Goal: Task Accomplishment & Management: Use online tool/utility

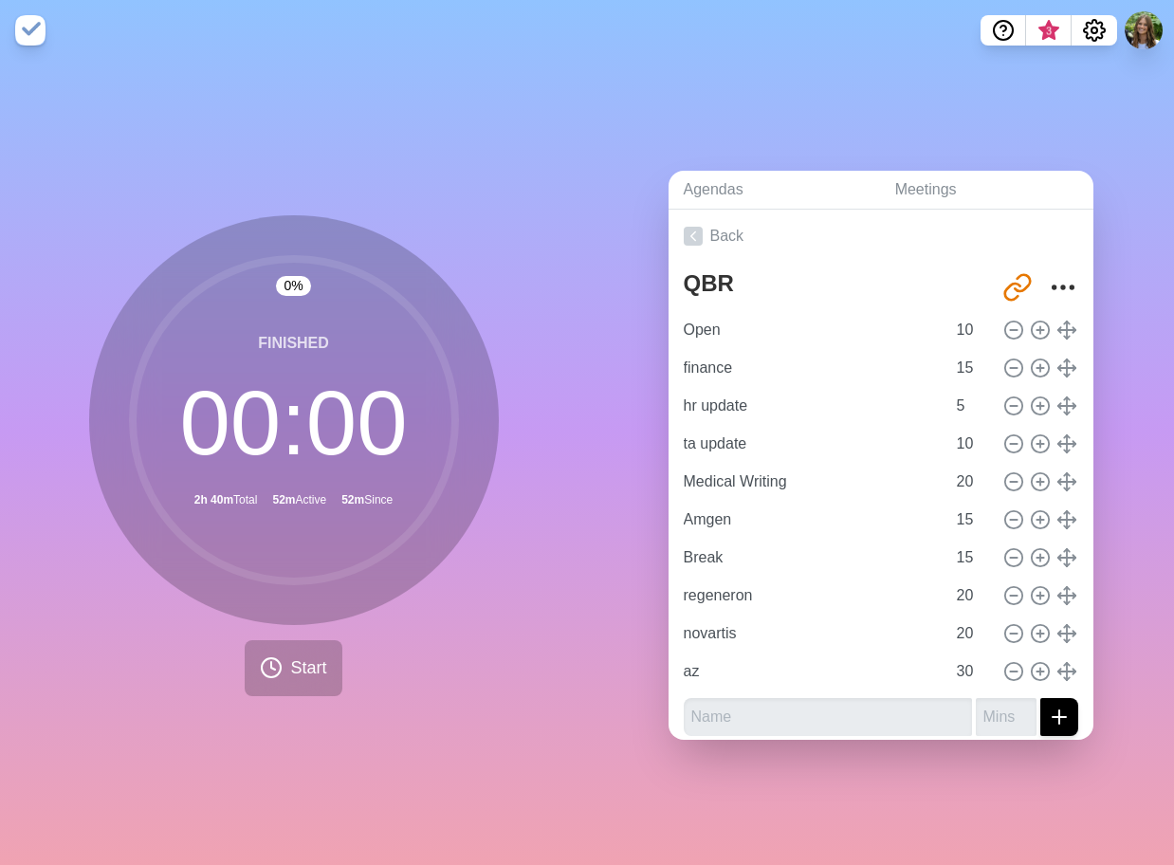
scroll to position [10, 0]
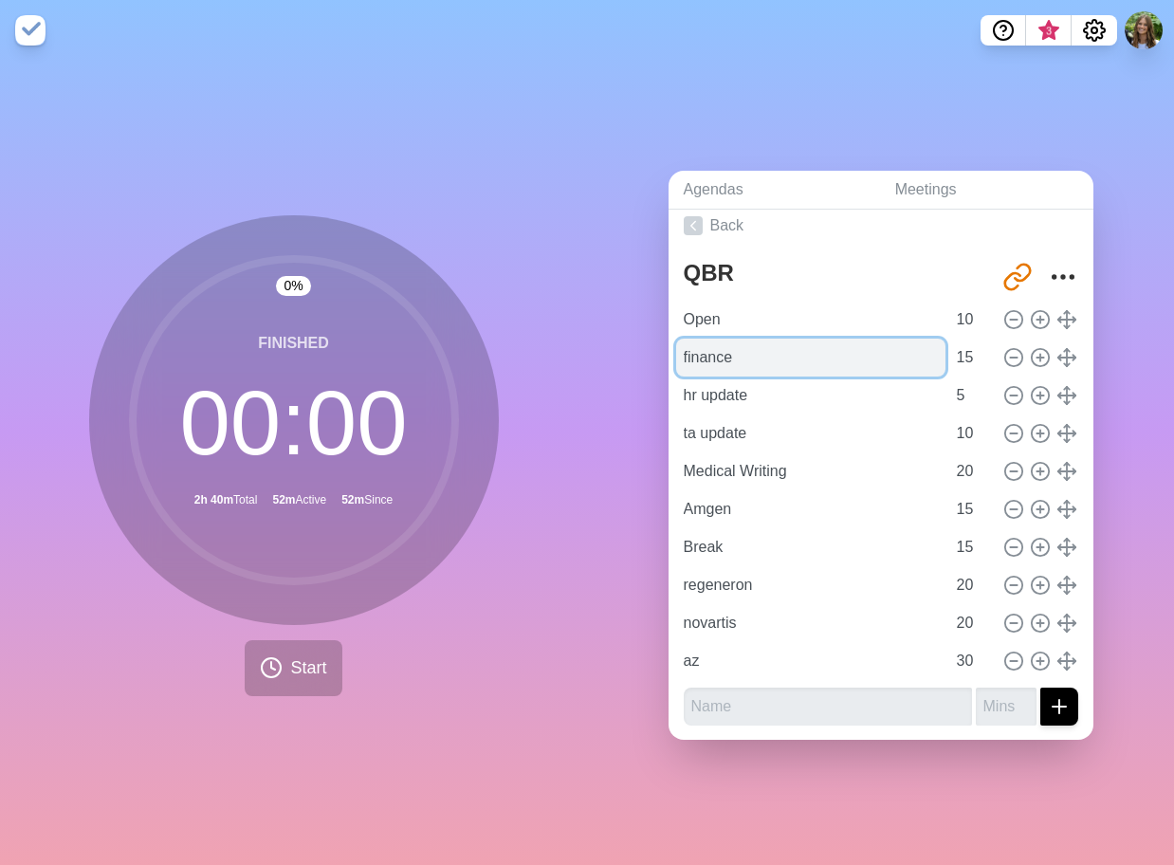
click at [814, 344] on input "finance" at bounding box center [810, 357] width 269 height 38
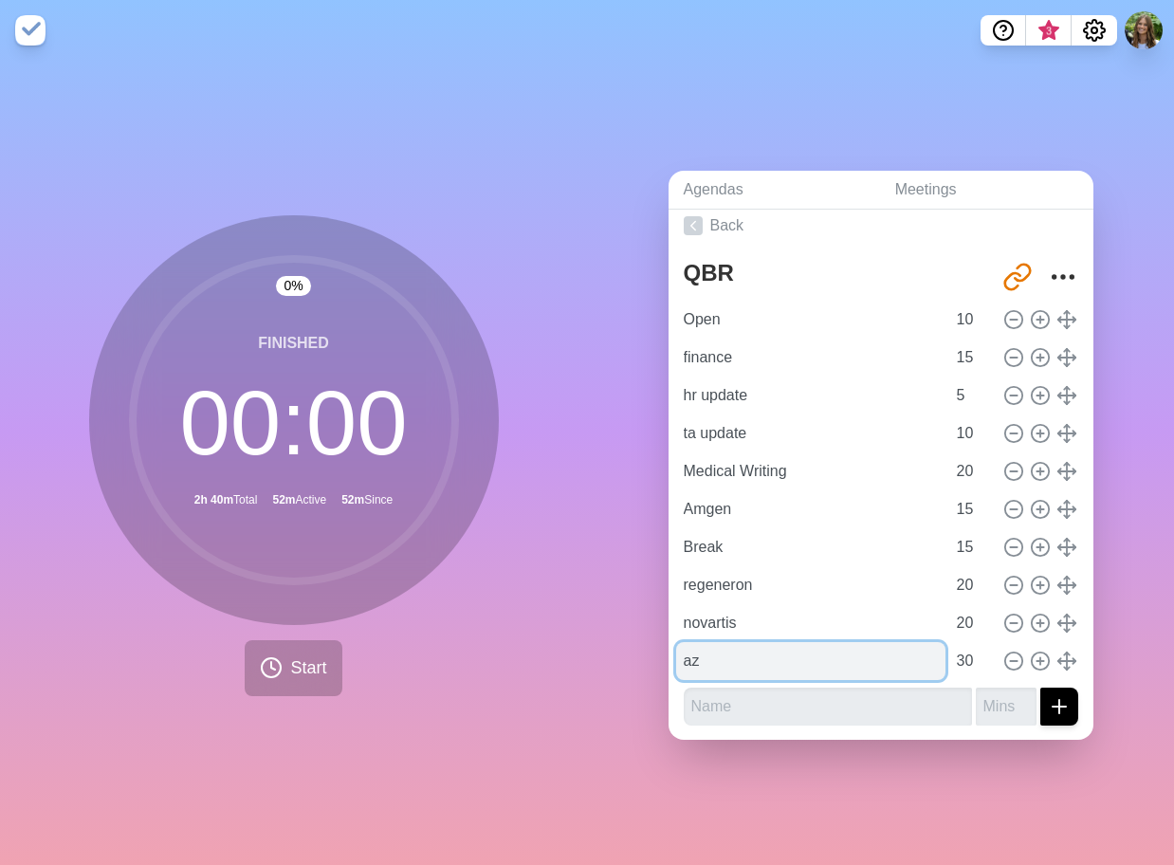
click at [779, 642] on input "az" at bounding box center [810, 661] width 269 height 38
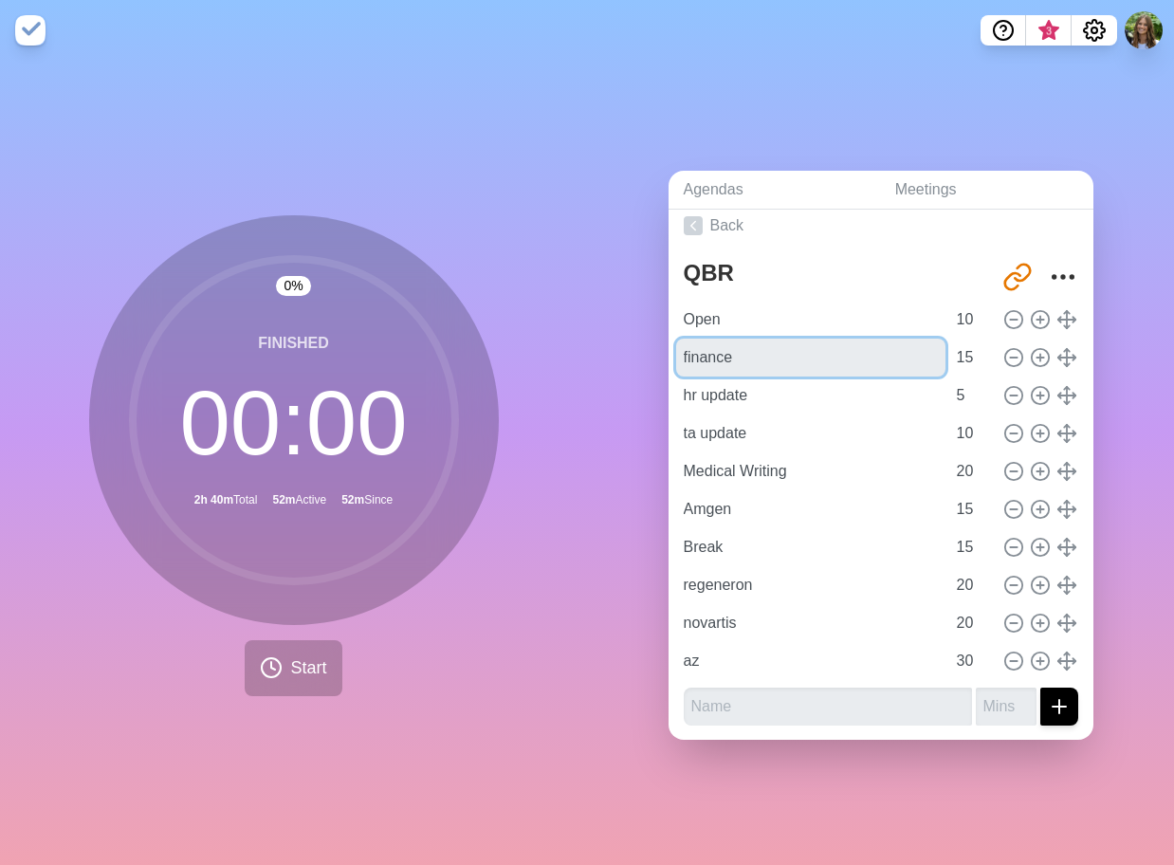
drag, startPoint x: 726, startPoint y: 358, endPoint x: 1006, endPoint y: 313, distance: 283.4
click at [868, 667] on div "Open 10 finance 15 hr update 5 ta update 10 Medical Writing 20 Amgen 15 Break 1…" at bounding box center [881, 490] width 394 height 379
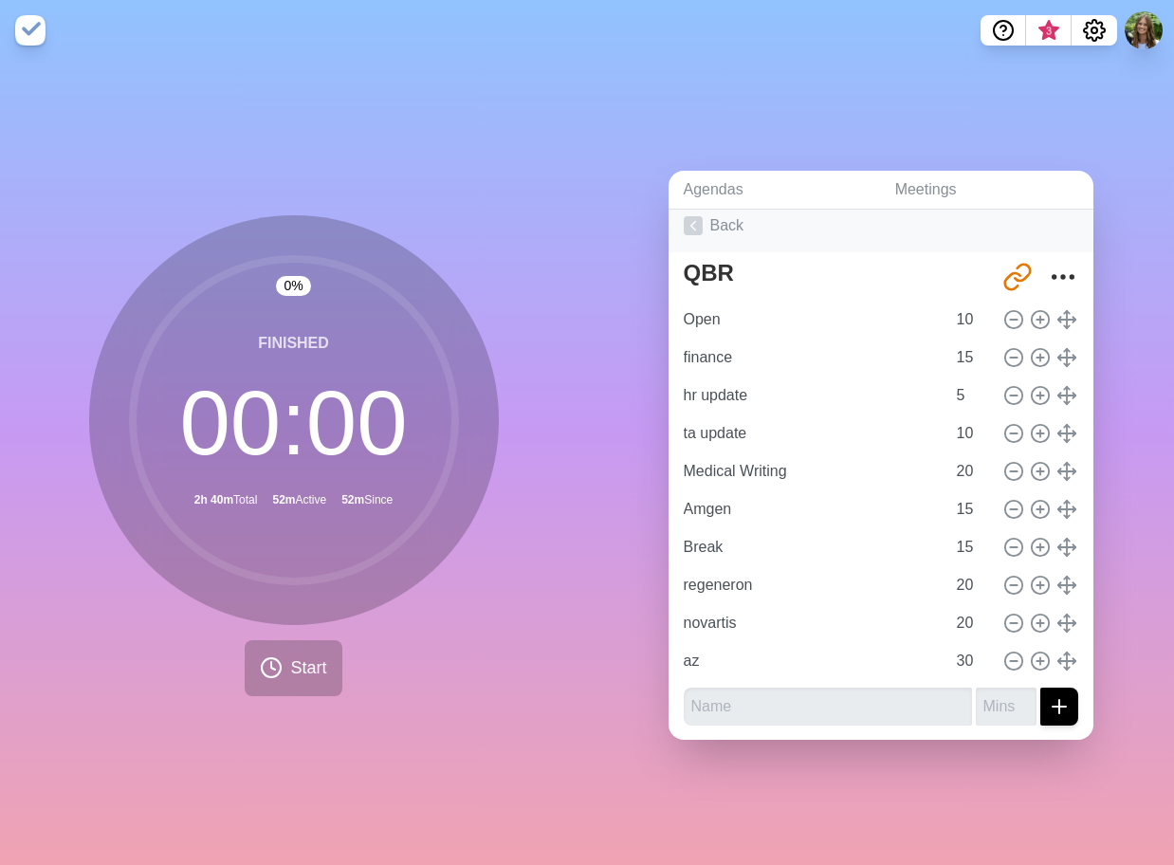
click at [734, 217] on link "Back" at bounding box center [880, 225] width 425 height 53
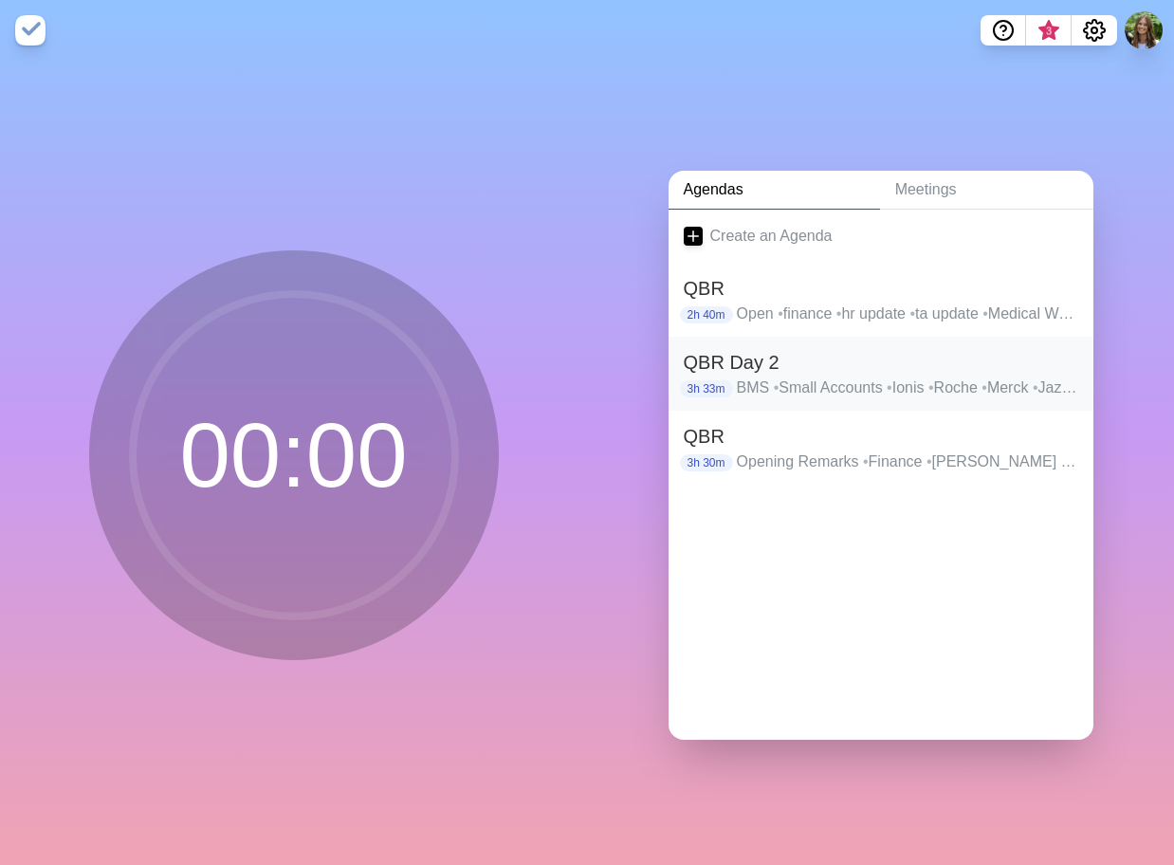
drag, startPoint x: 745, startPoint y: 521, endPoint x: 756, endPoint y: 399, distance: 121.8
click at [745, 521] on div at bounding box center [880, 522] width 425 height 76
click at [763, 228] on link "Create an Agenda" at bounding box center [880, 236] width 425 height 53
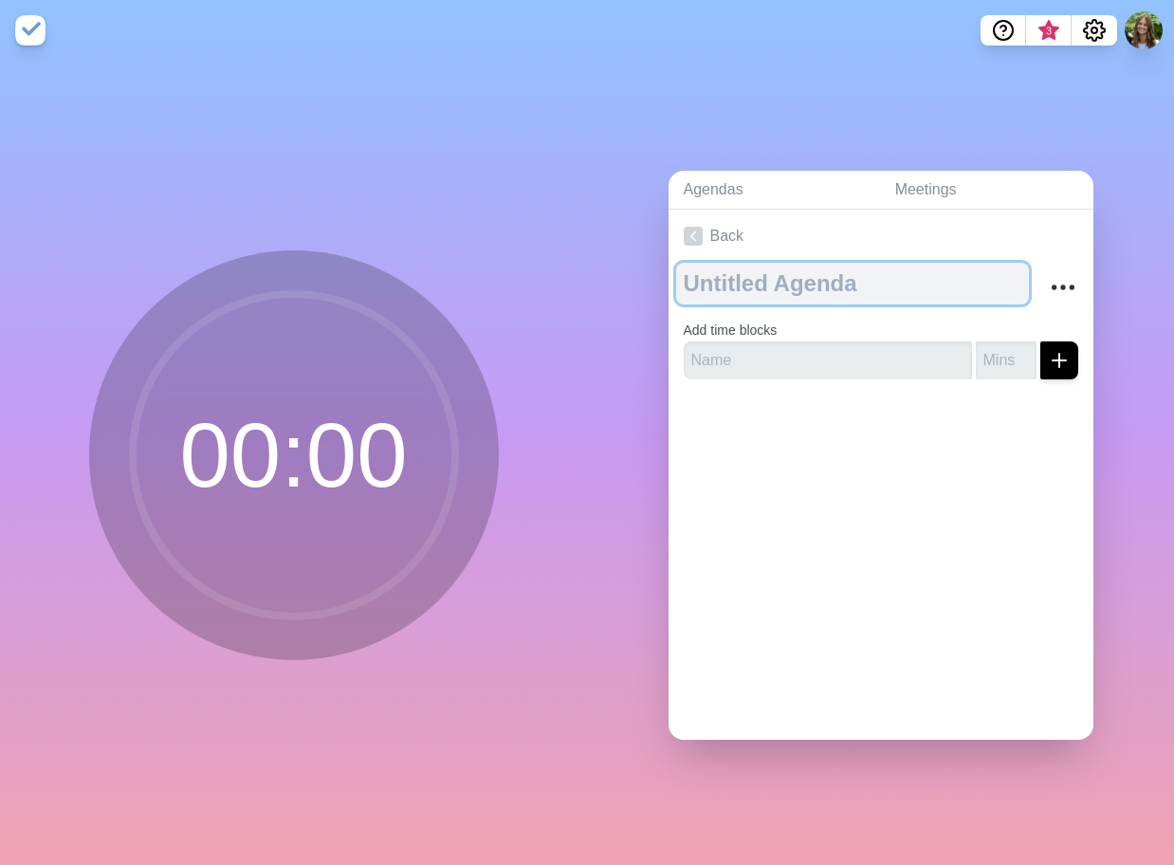
click at [815, 263] on textarea at bounding box center [852, 284] width 353 height 42
type textarea "q"
type textarea "QBR Agenda - Day 2"
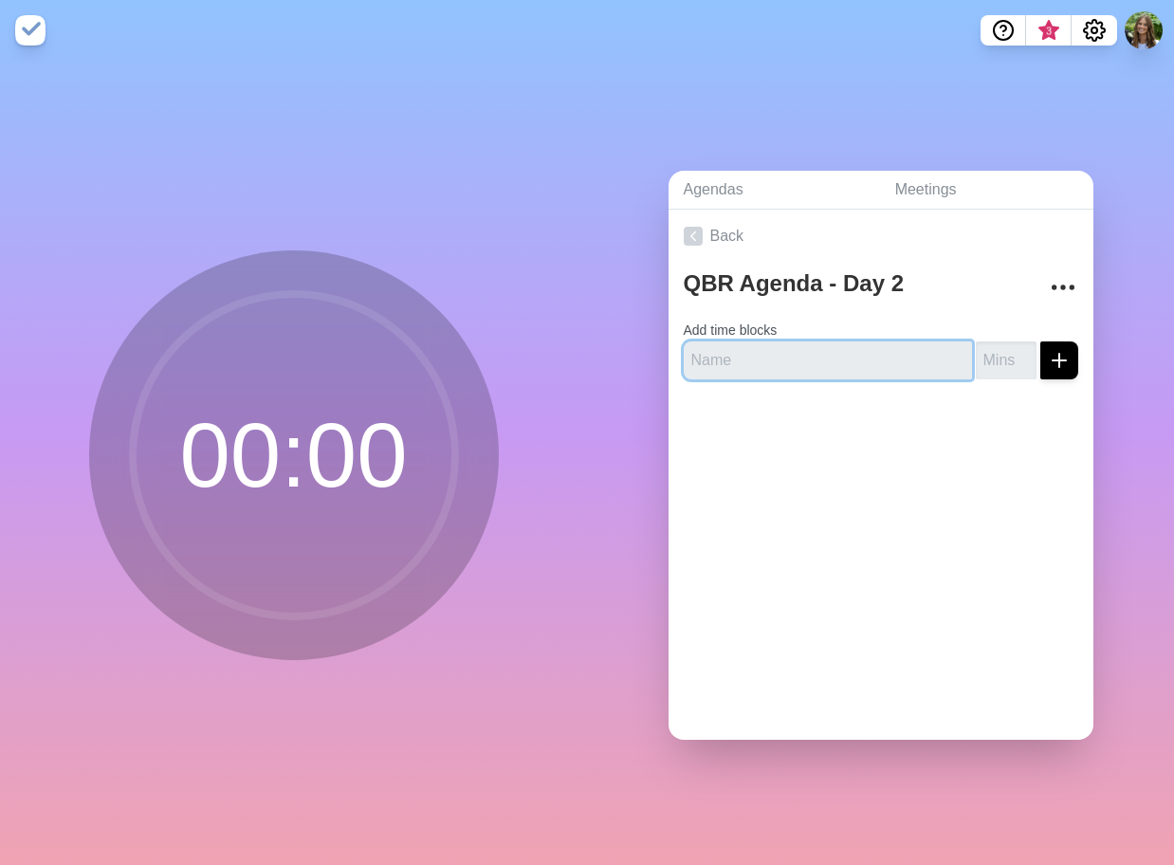
click at [727, 358] on input "text" at bounding box center [828, 360] width 288 height 38
click at [727, 357] on input "text" at bounding box center [828, 360] width 288 height 38
type input "Ionis"
click at [976, 349] on input "number" at bounding box center [1006, 360] width 61 height 38
type input "15"
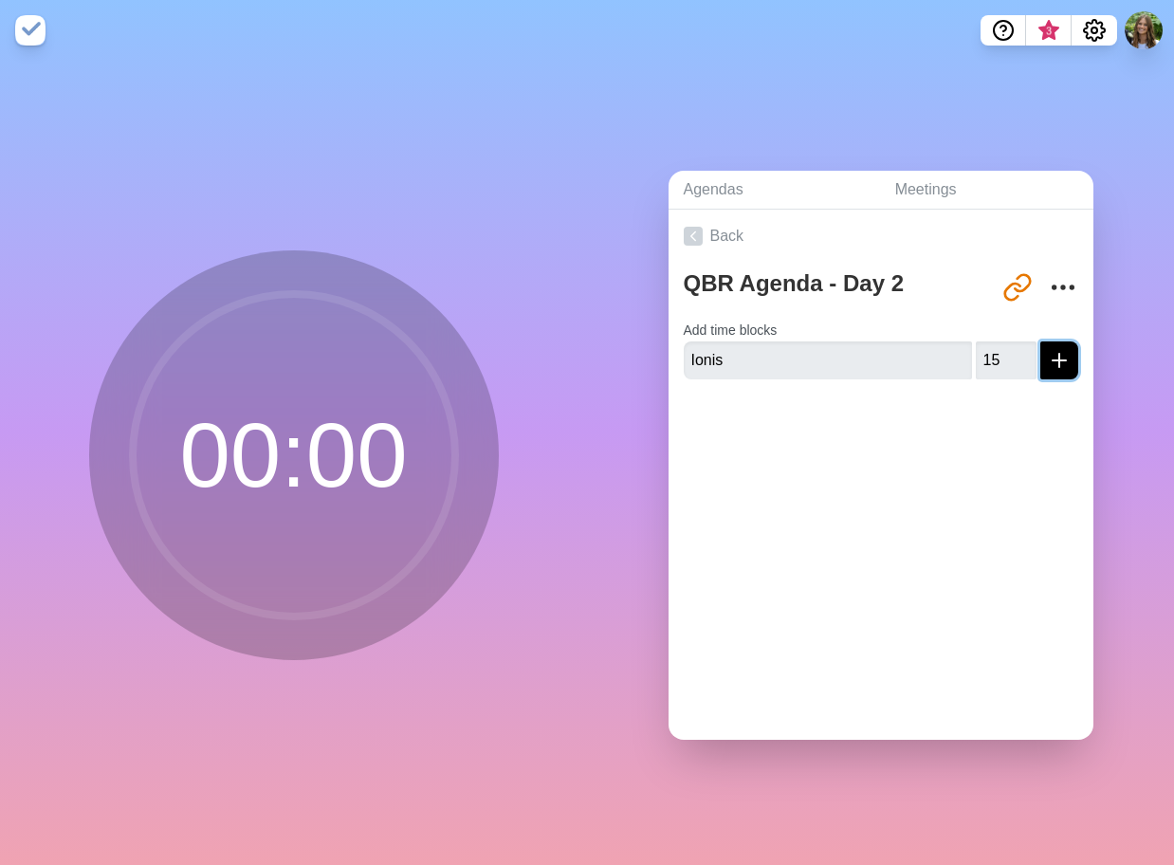
click at [1040, 345] on button "submit" at bounding box center [1059, 360] width 38 height 38
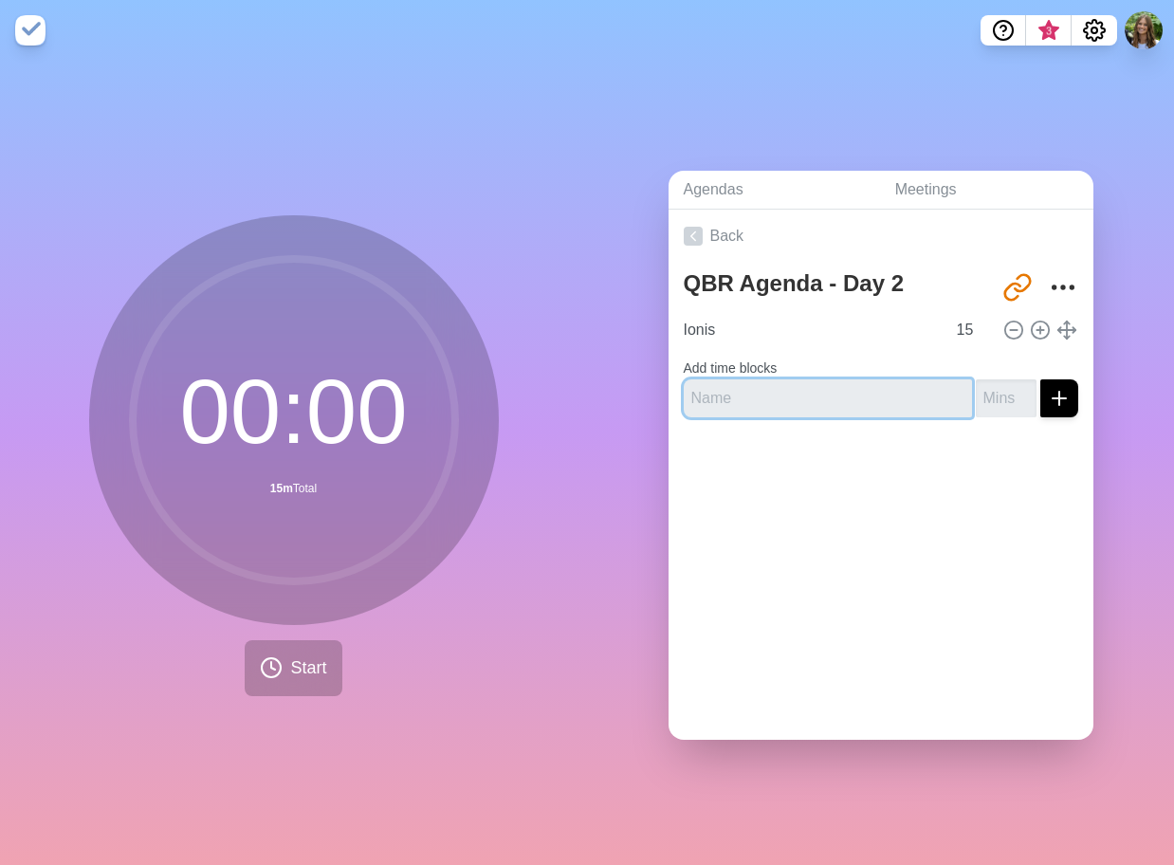
click at [796, 405] on input "text" at bounding box center [828, 398] width 288 height 38
type input "Roche"
type input "20"
click at [1048, 387] on icon "submit" at bounding box center [1059, 398] width 23 height 23
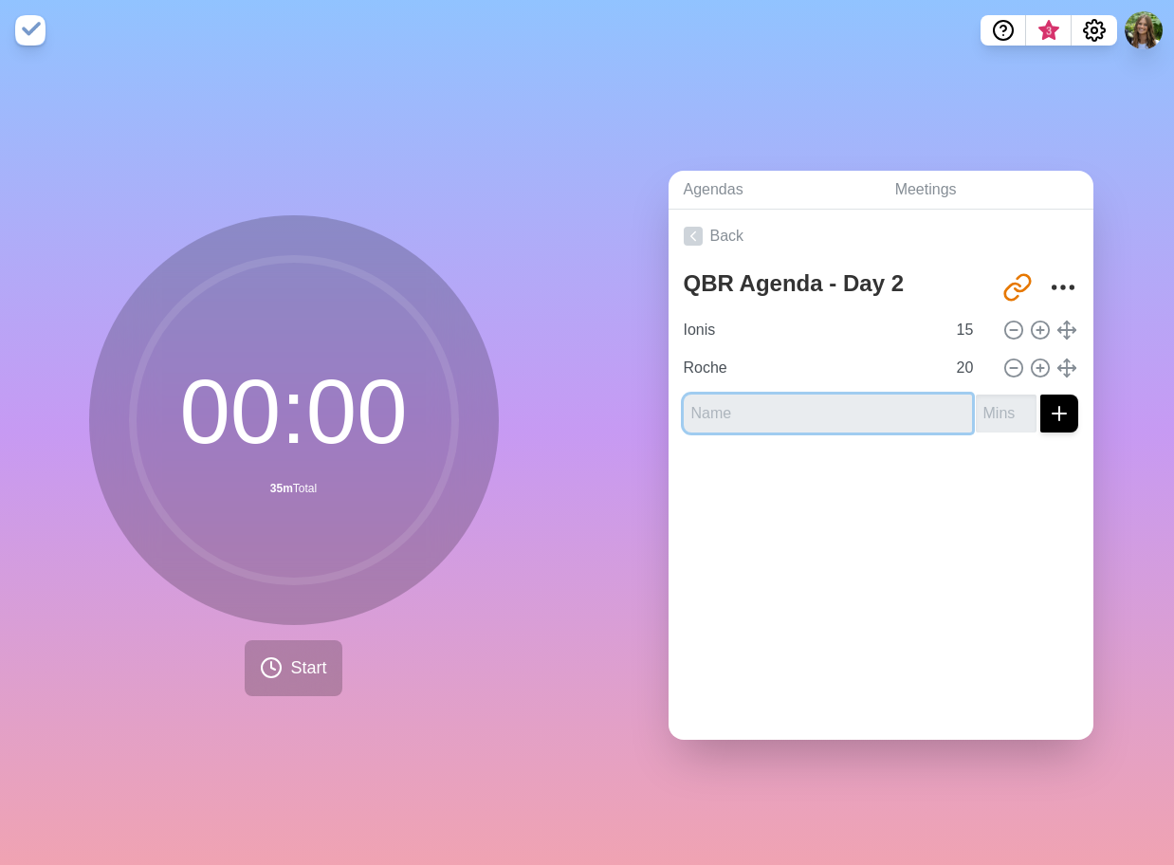
click at [894, 407] on input "text" at bounding box center [828, 413] width 288 height 38
paste input "Merck: Monitoring, CMC, CSSM, Biometrics"
type input "Merck: Monitoring, CMC, CSSM, Biometrics"
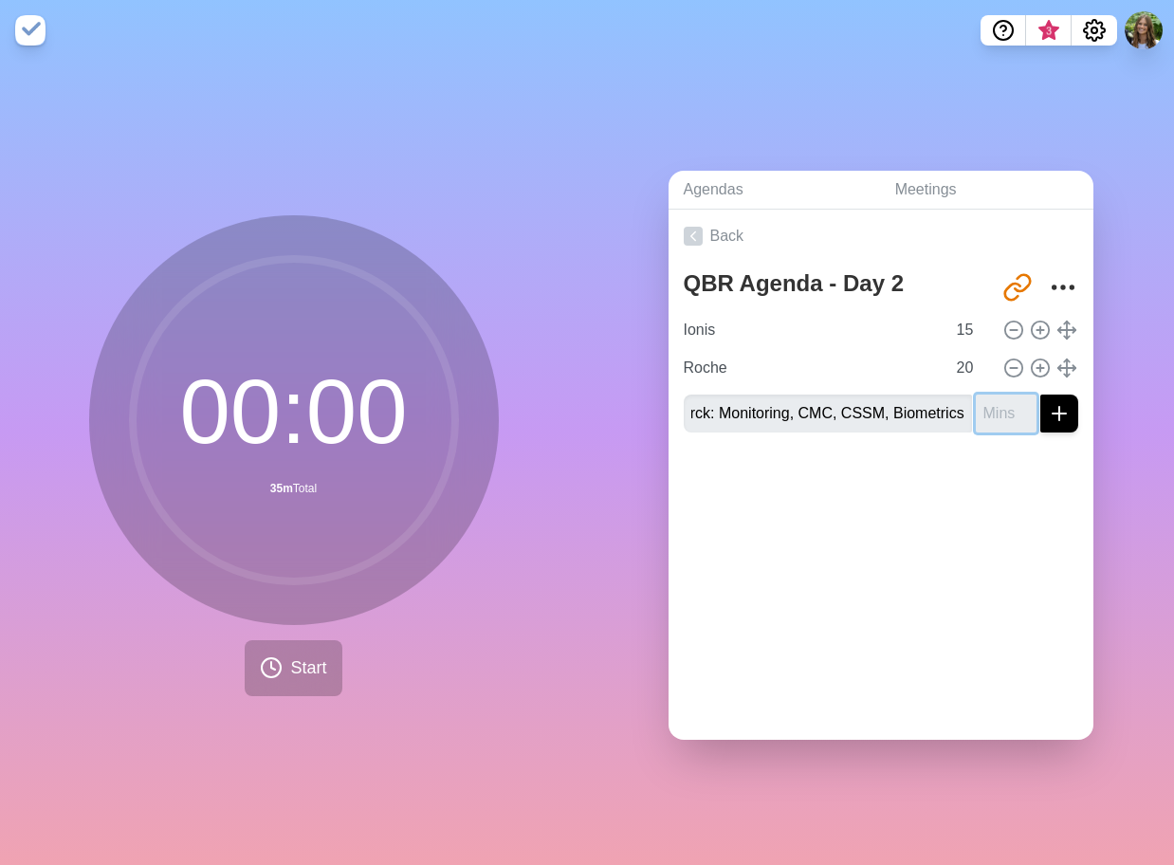
scroll to position [0, 0]
click at [976, 411] on input "number" at bounding box center [1006, 413] width 61 height 38
type input "60"
click at [1048, 411] on icon "submit" at bounding box center [1059, 413] width 23 height 23
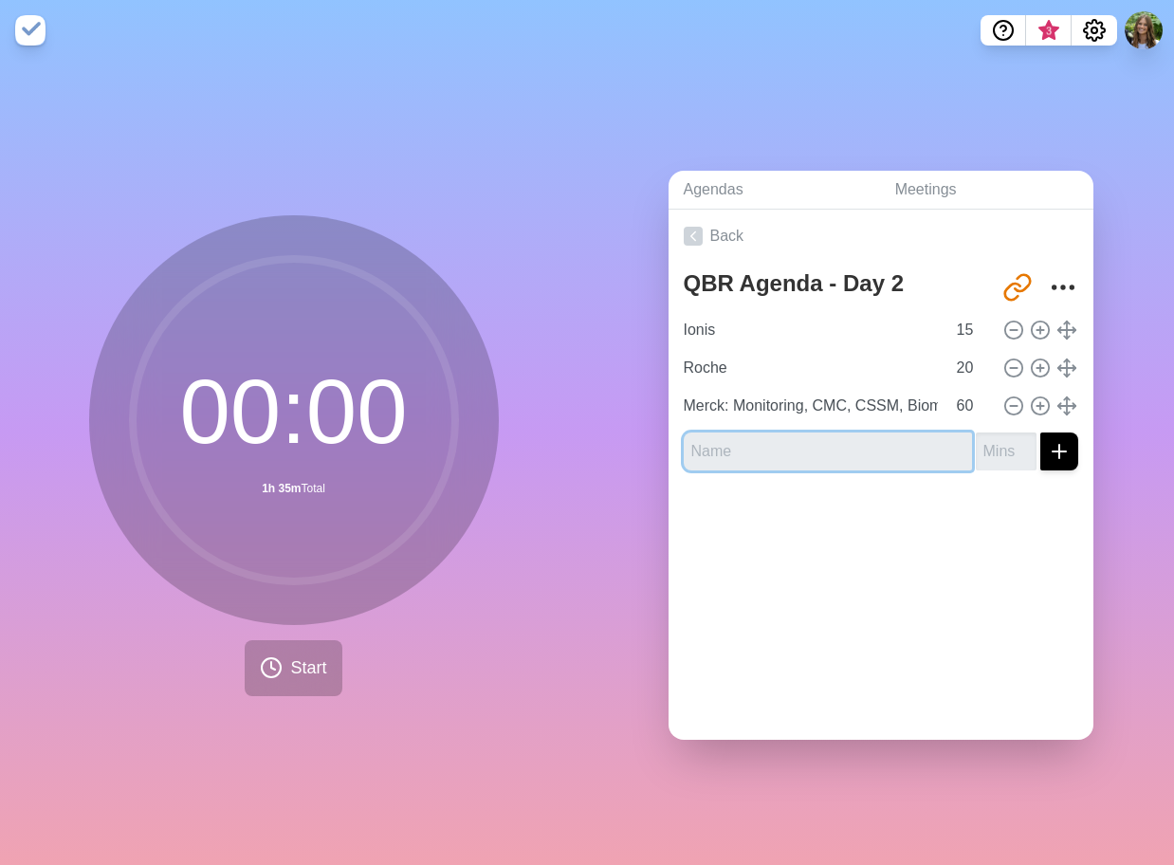
click at [805, 443] on input "text" at bounding box center [828, 451] width 288 height 38
paste input "Jazz Pharmaceuticals"
type input "Jazz Pharmaceuticals"
click at [976, 449] on input "number" at bounding box center [1006, 451] width 61 height 38
type input "15"
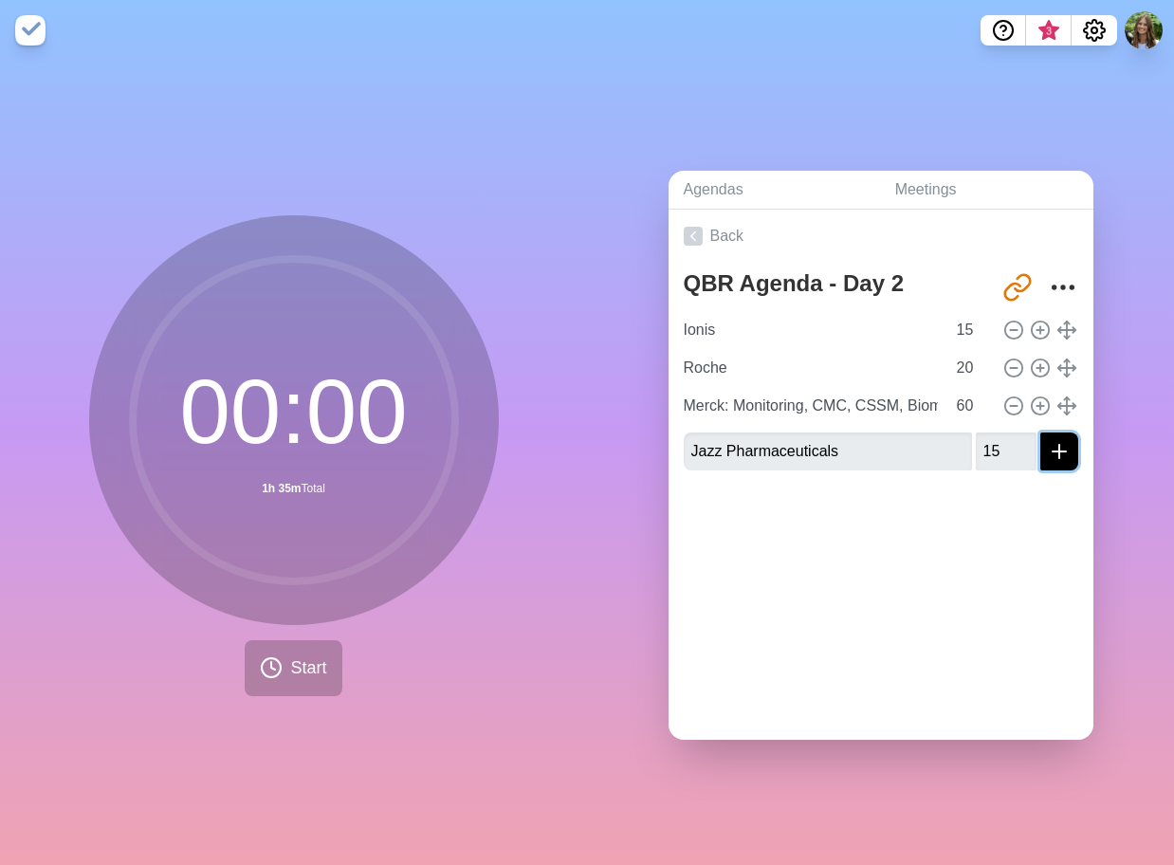
click at [1048, 454] on icon "submit" at bounding box center [1059, 451] width 23 height 23
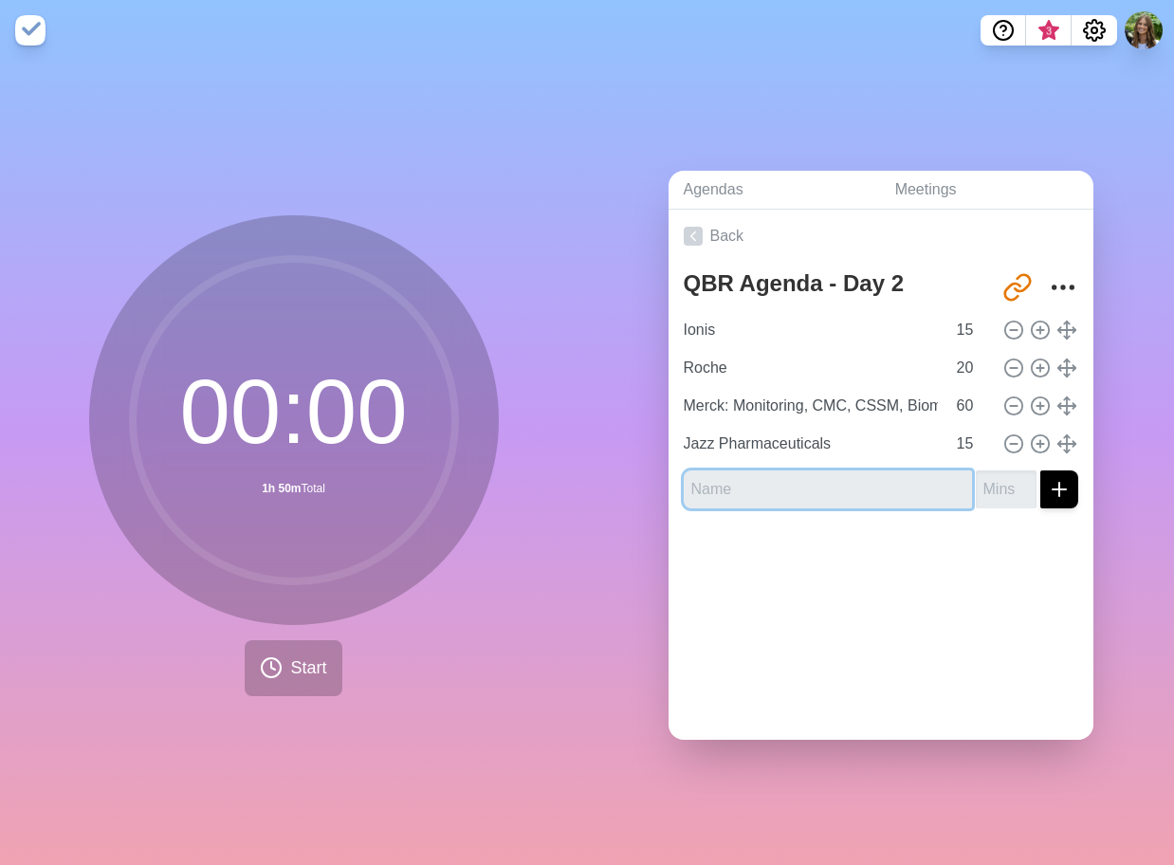
click at [870, 499] on input "text" at bounding box center [828, 489] width 288 height 38
type input "BREAK"
type input "15"
click at [1048, 488] on icon "submit" at bounding box center [1059, 489] width 23 height 23
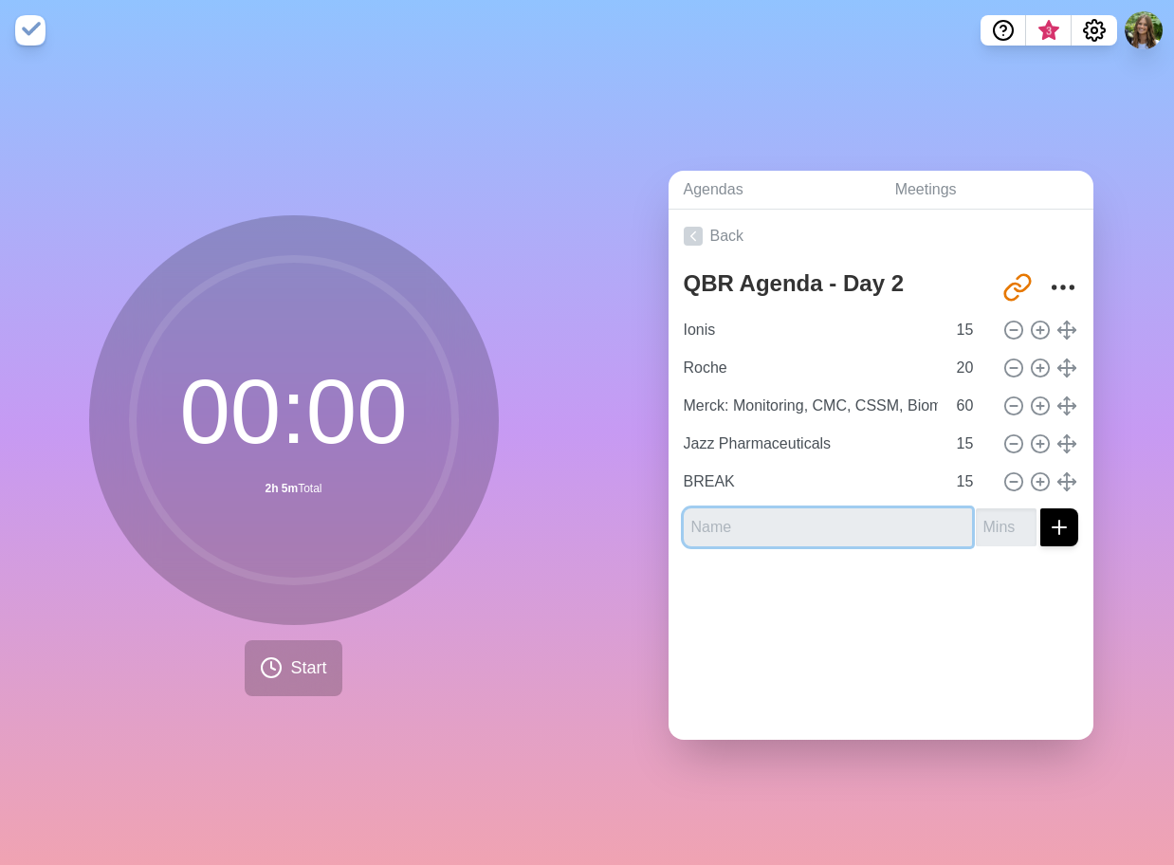
click at [767, 527] on input "text" at bounding box center [828, 527] width 288 height 38
paste input "Pfizer"
type input "Pfizer"
click at [983, 533] on input "number" at bounding box center [1006, 527] width 61 height 38
type input "60"
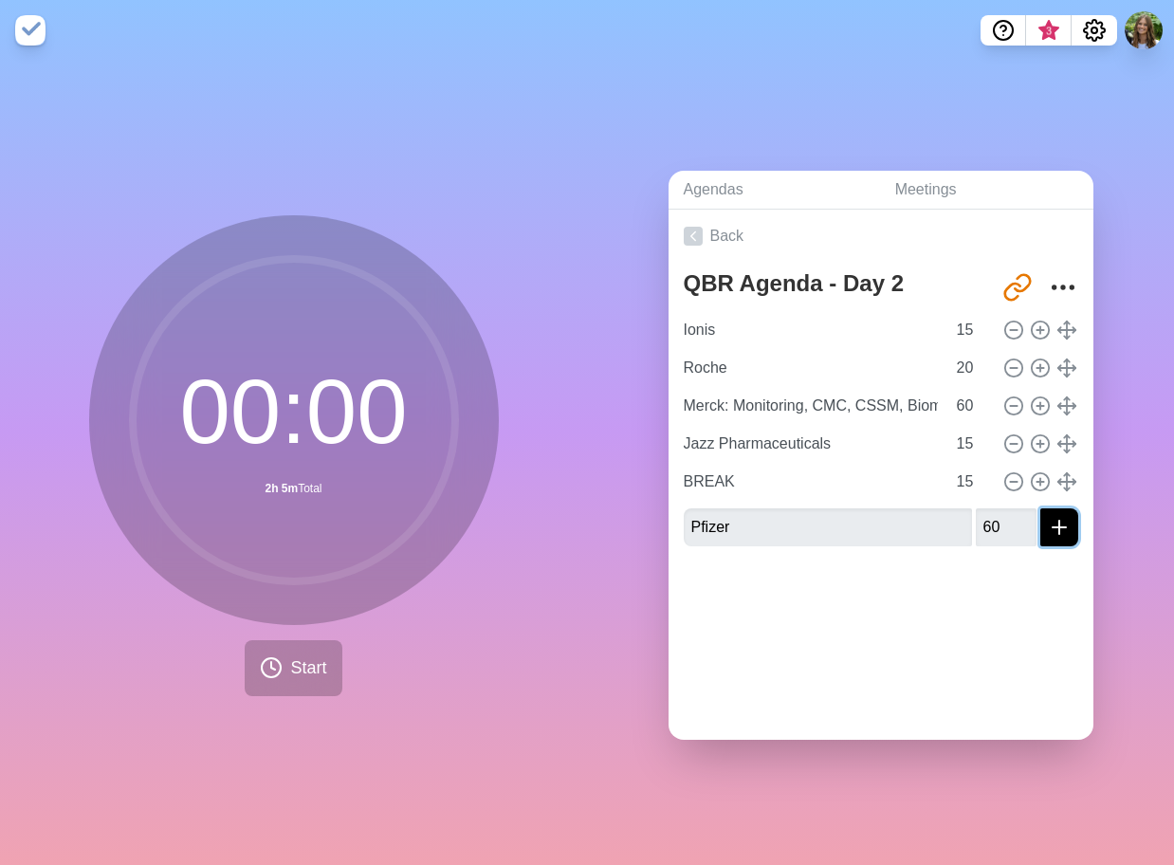
click at [1048, 517] on icon "submit" at bounding box center [1059, 527] width 23 height 23
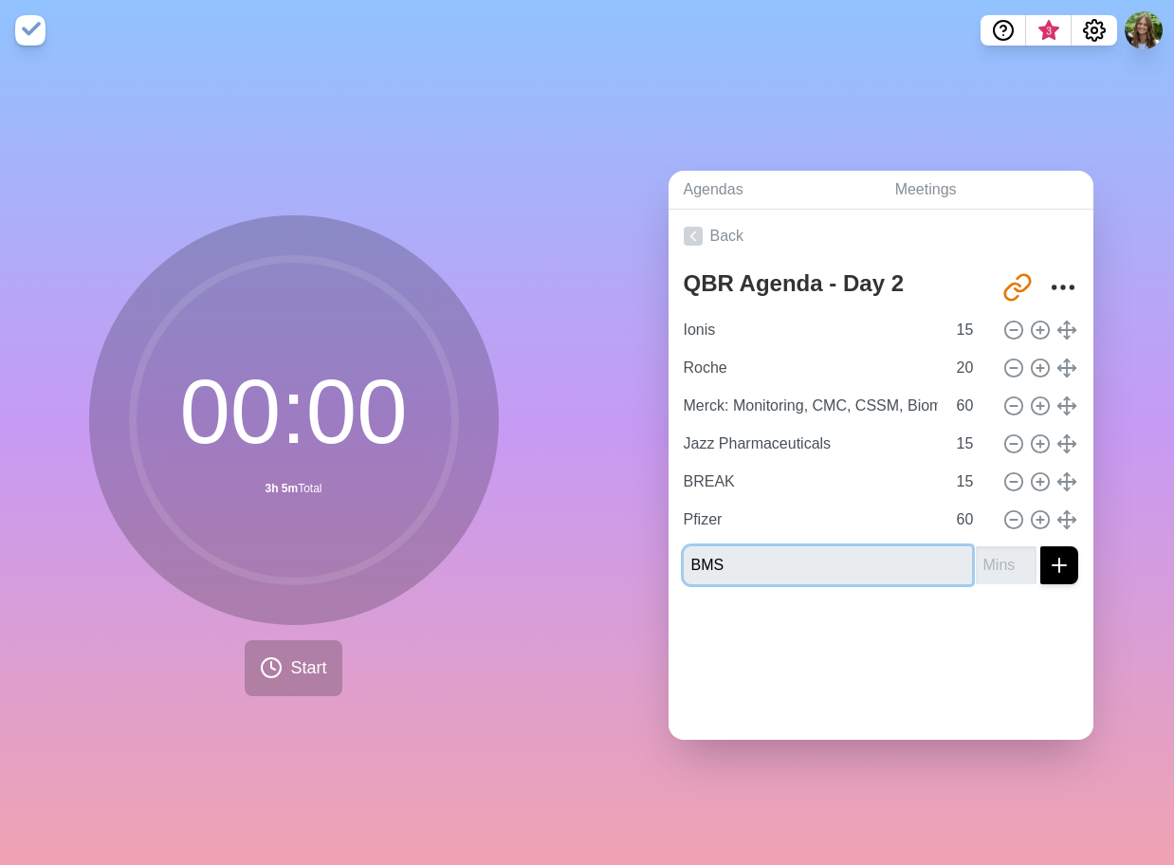
type input "BMS"
type input "20"
click at [1040, 546] on button "submit" at bounding box center [1059, 565] width 38 height 38
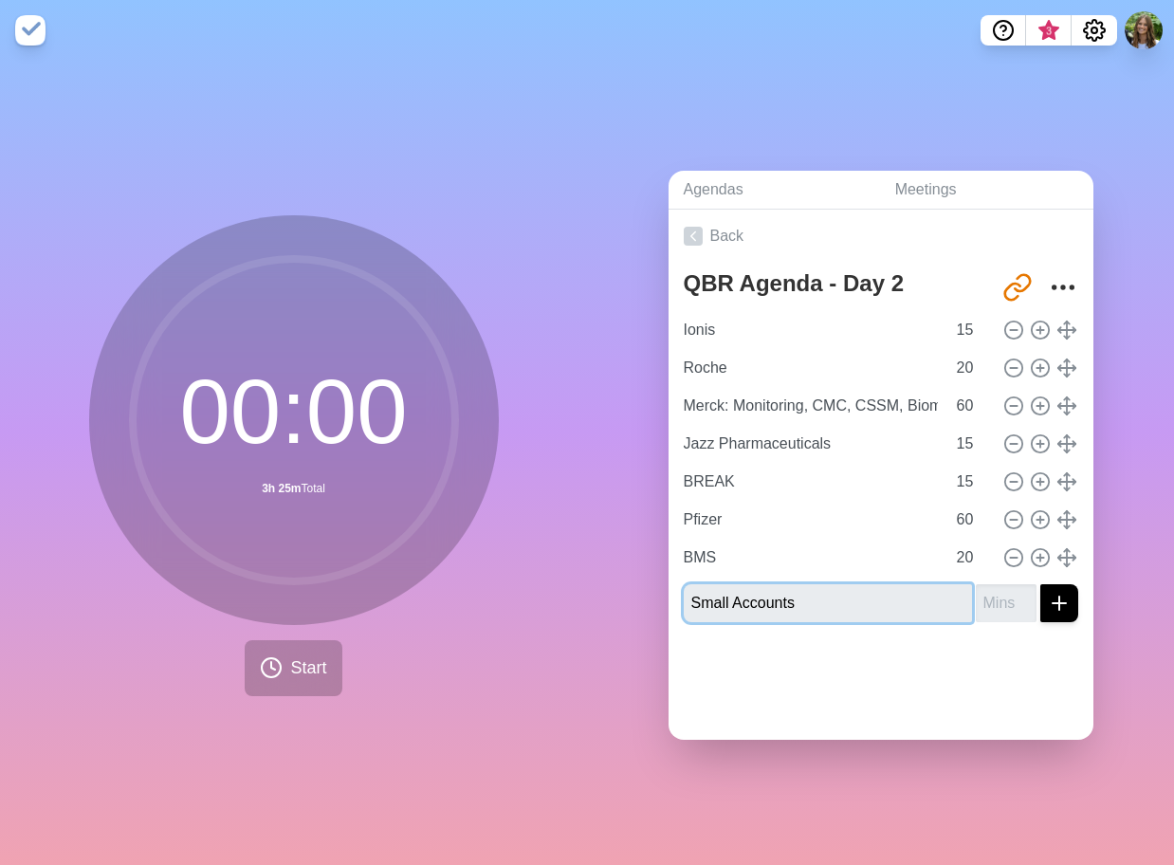
type input "Small Accounts"
type input "20"
click at [1054, 587] on button "submit" at bounding box center [1059, 603] width 38 height 38
